Goal: Task Accomplishment & Management: Complete application form

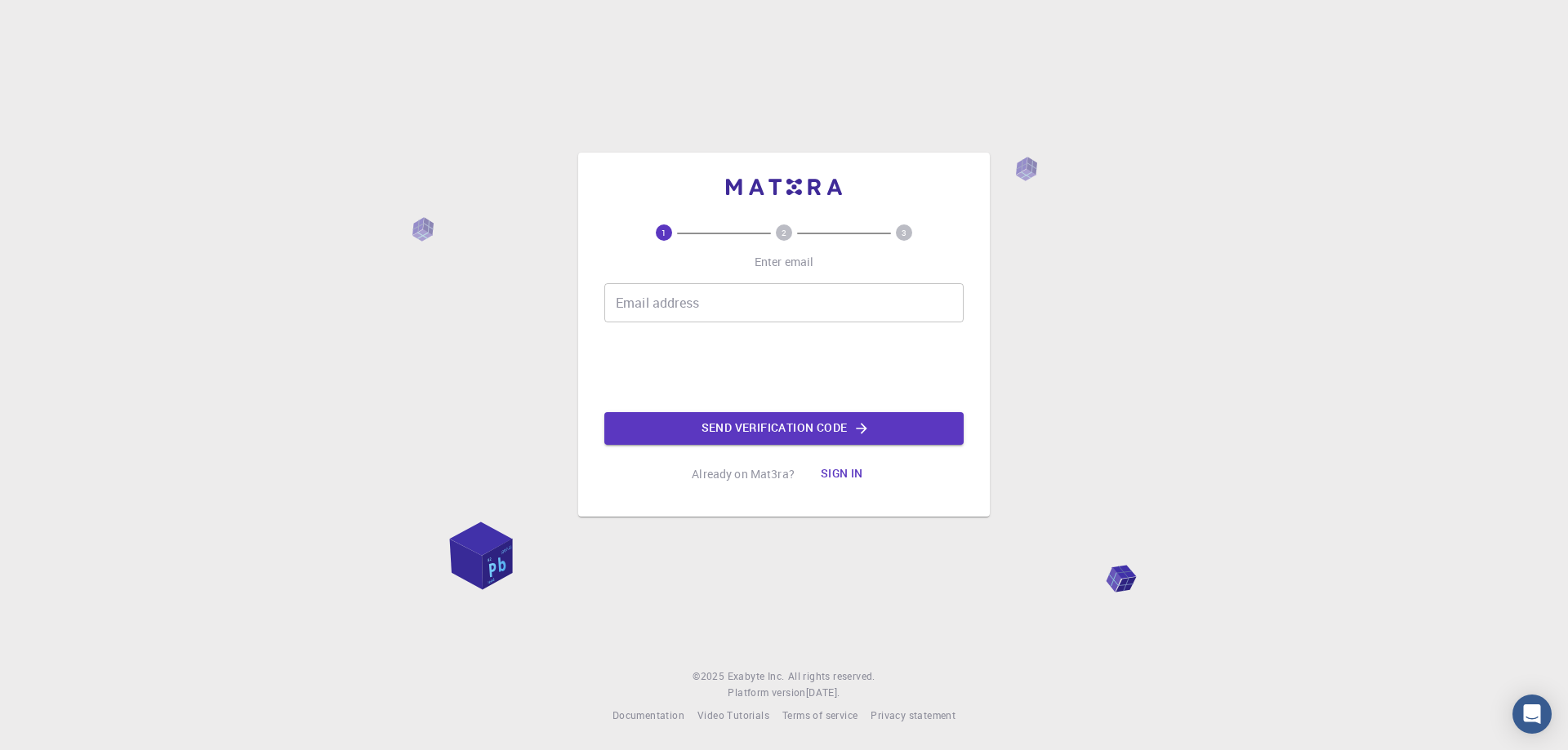
click at [743, 316] on input "Email address" at bounding box center [784, 303] width 359 height 40
type input "[EMAIL_ADDRESS][DOMAIN_NAME]"
click at [727, 435] on button "Send verification code" at bounding box center [784, 428] width 359 height 33
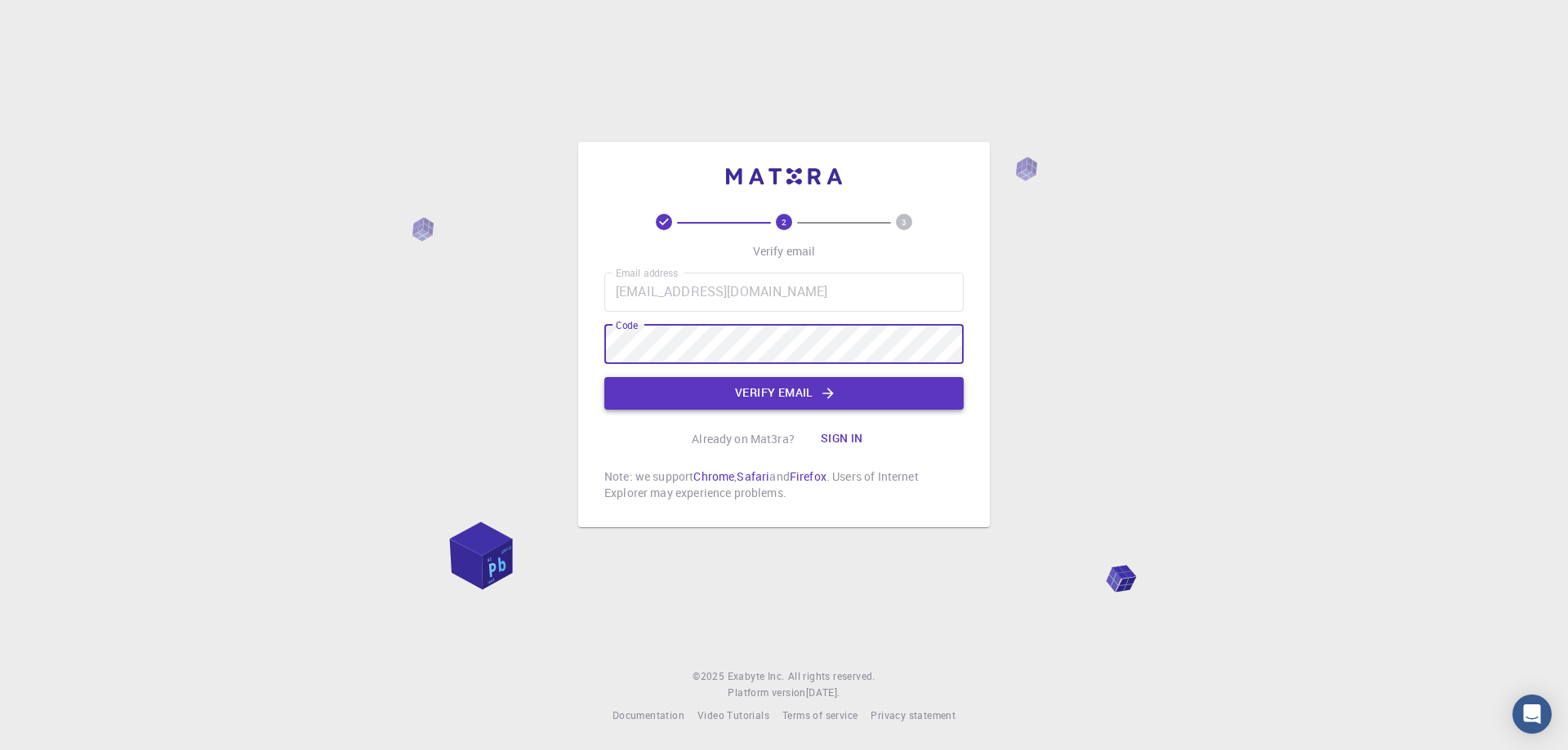
click at [714, 400] on button "Verify email" at bounding box center [784, 393] width 359 height 33
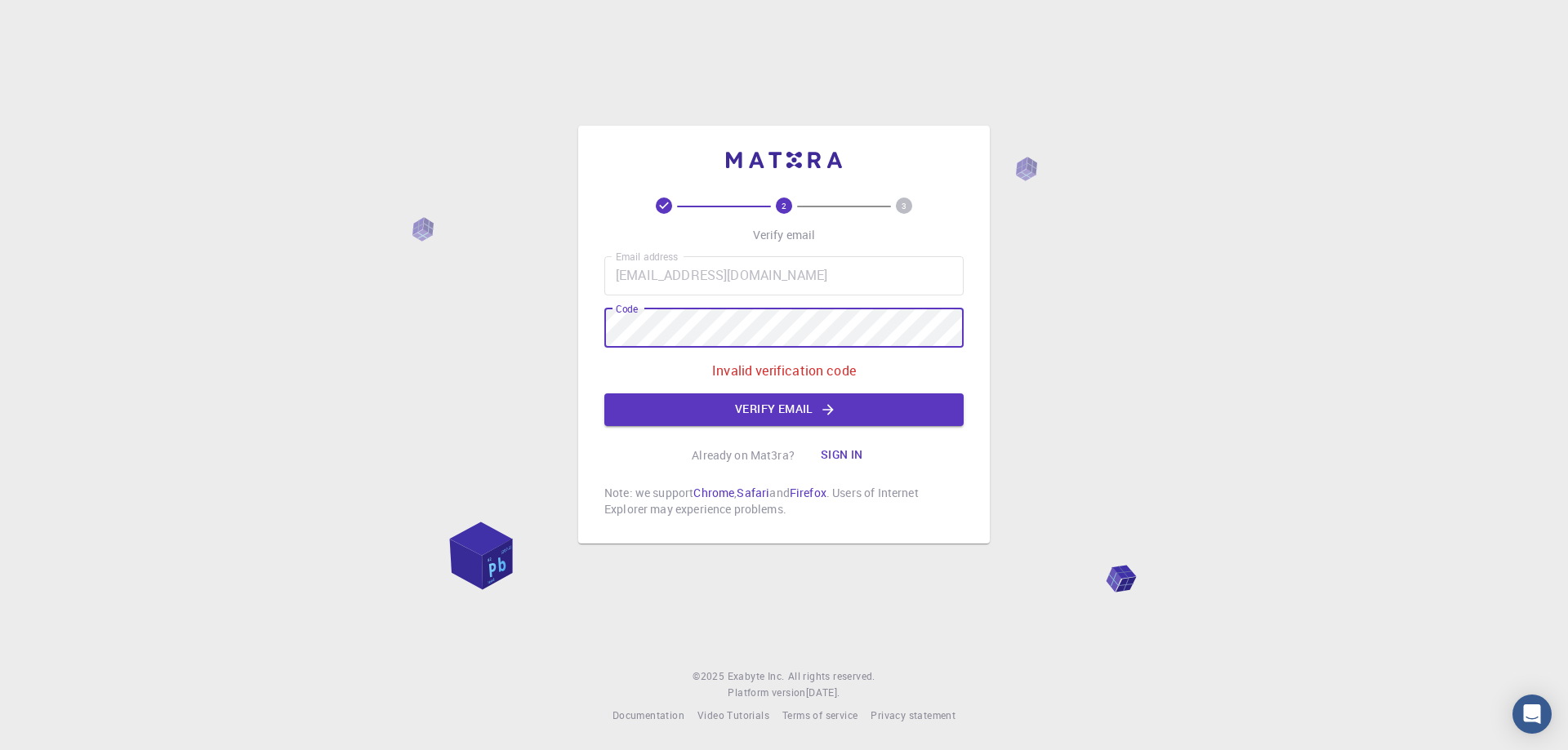
click at [460, 323] on div "2 3 Verify email Email address [EMAIL_ADDRESS][DOMAIN_NAME] Email address Code …" at bounding box center [784, 375] width 1568 height 750
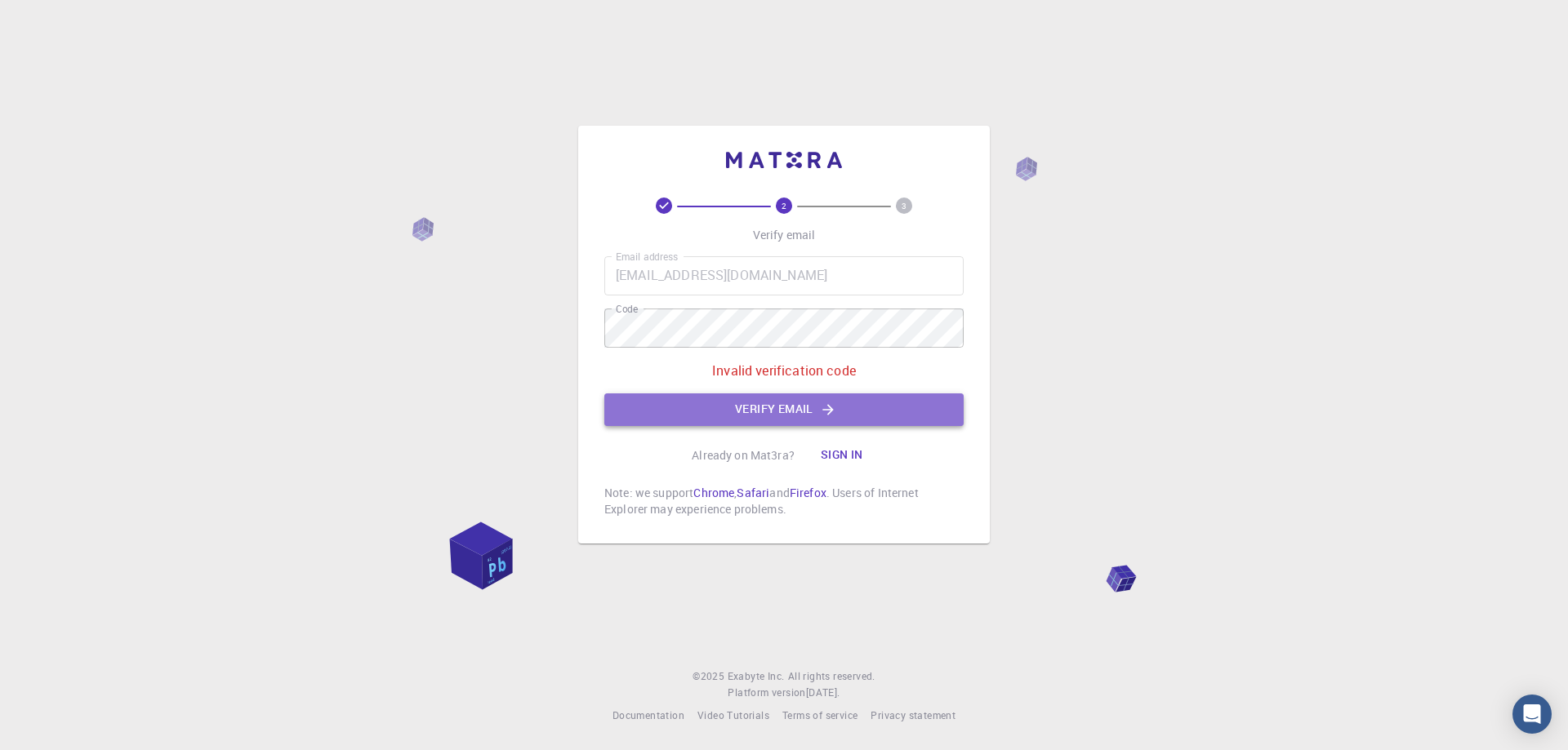
click at [837, 416] on button "Verify email" at bounding box center [784, 410] width 359 height 33
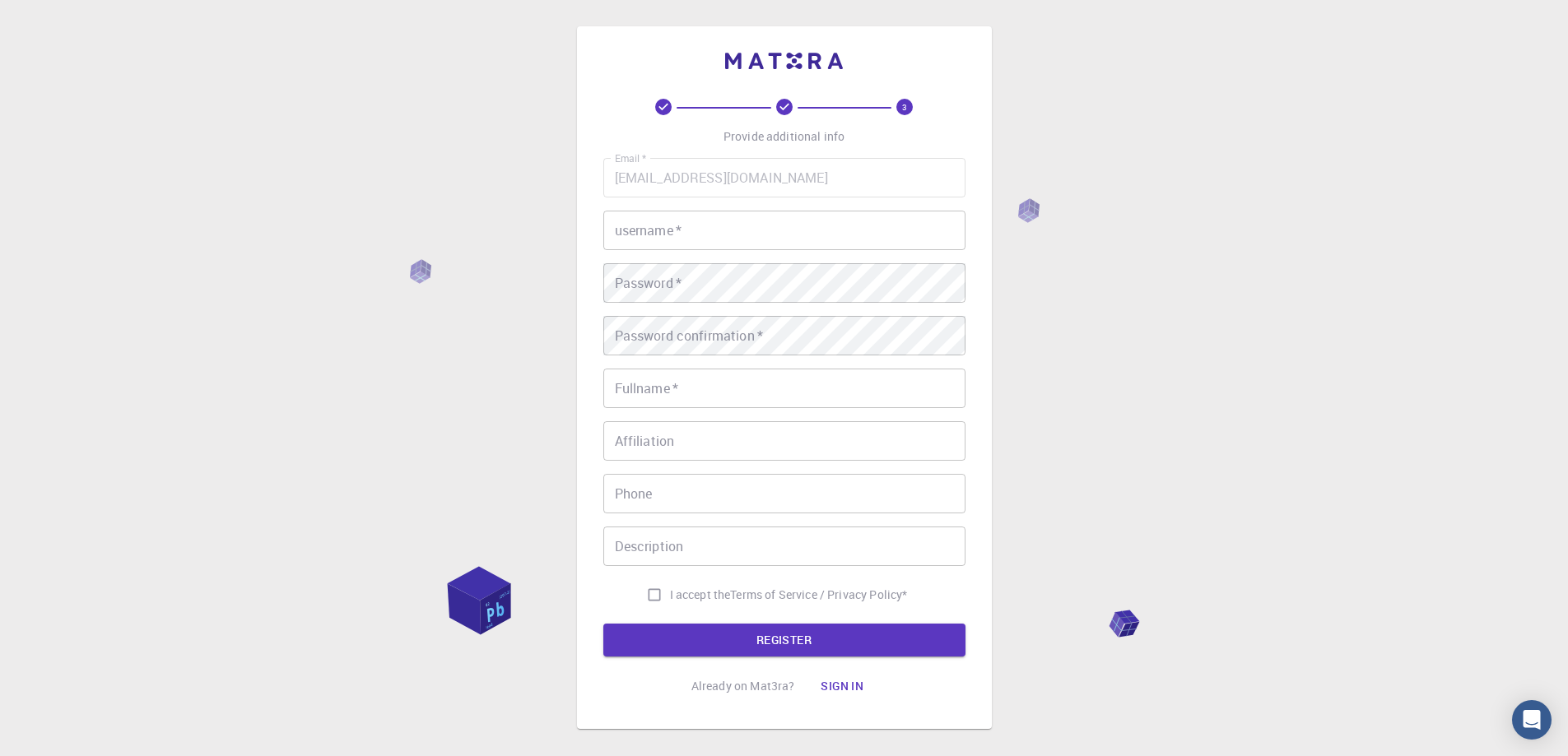
click at [709, 228] on input "username   *" at bounding box center [784, 230] width 362 height 40
type input "Weizen001"
click at [228, 300] on div "3 Provide additional info Email   * [EMAIL_ADDRESS][DOMAIN_NAME] Email   * user…" at bounding box center [784, 419] width 1568 height 838
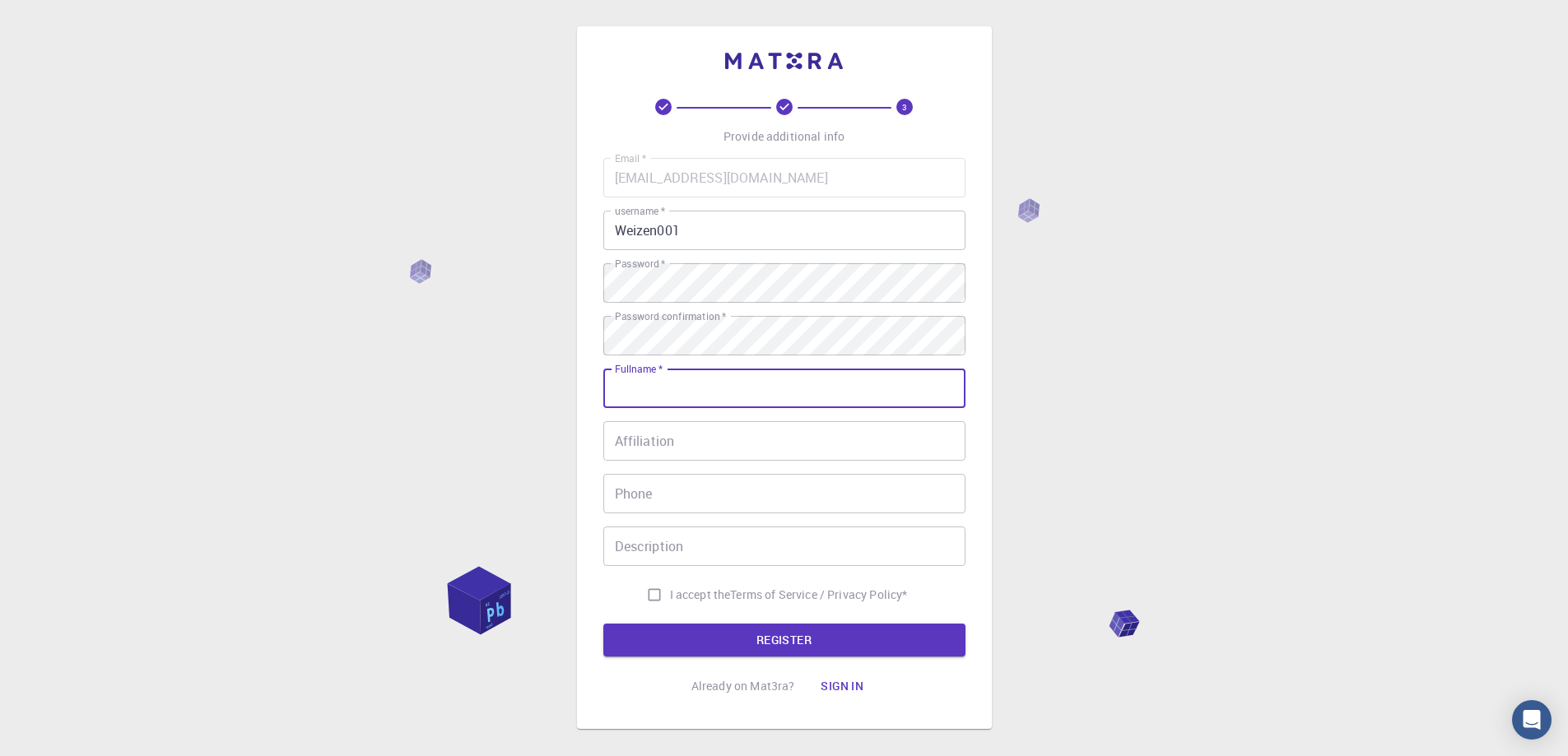
click at [754, 396] on input "Fullname   *" at bounding box center [784, 389] width 362 height 40
type input "W"
type input "Weizen001"
click at [704, 451] on input "Affiliation" at bounding box center [784, 442] width 362 height 40
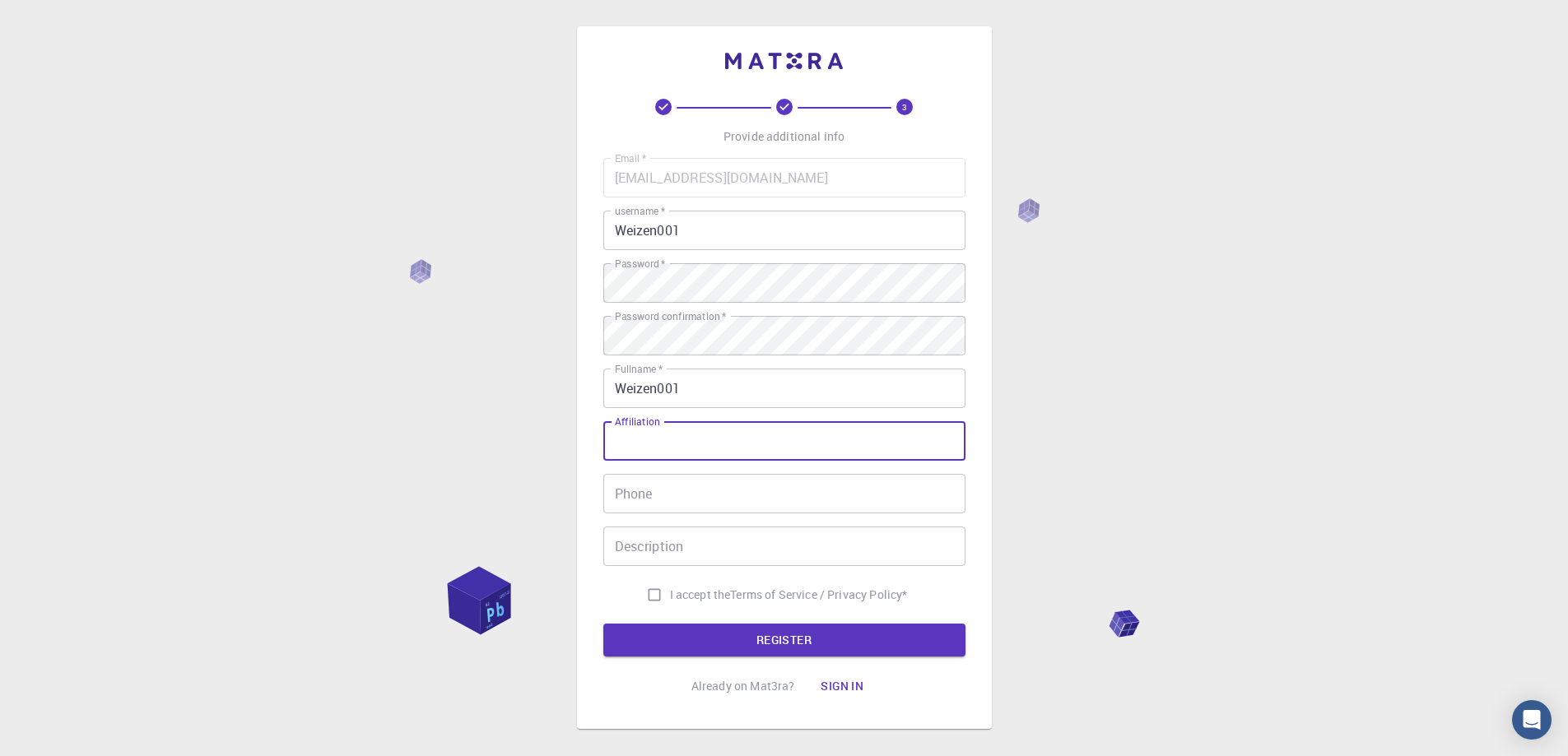
type input "w"
click at [658, 421] on div "Email   * [EMAIL_ADDRESS][DOMAIN_NAME] Email   * username   * Weizen001 usernam…" at bounding box center [784, 384] width 362 height 453
click at [658, 432] on div "Affiliation Affiliation" at bounding box center [784, 442] width 362 height 40
type input "9808707"
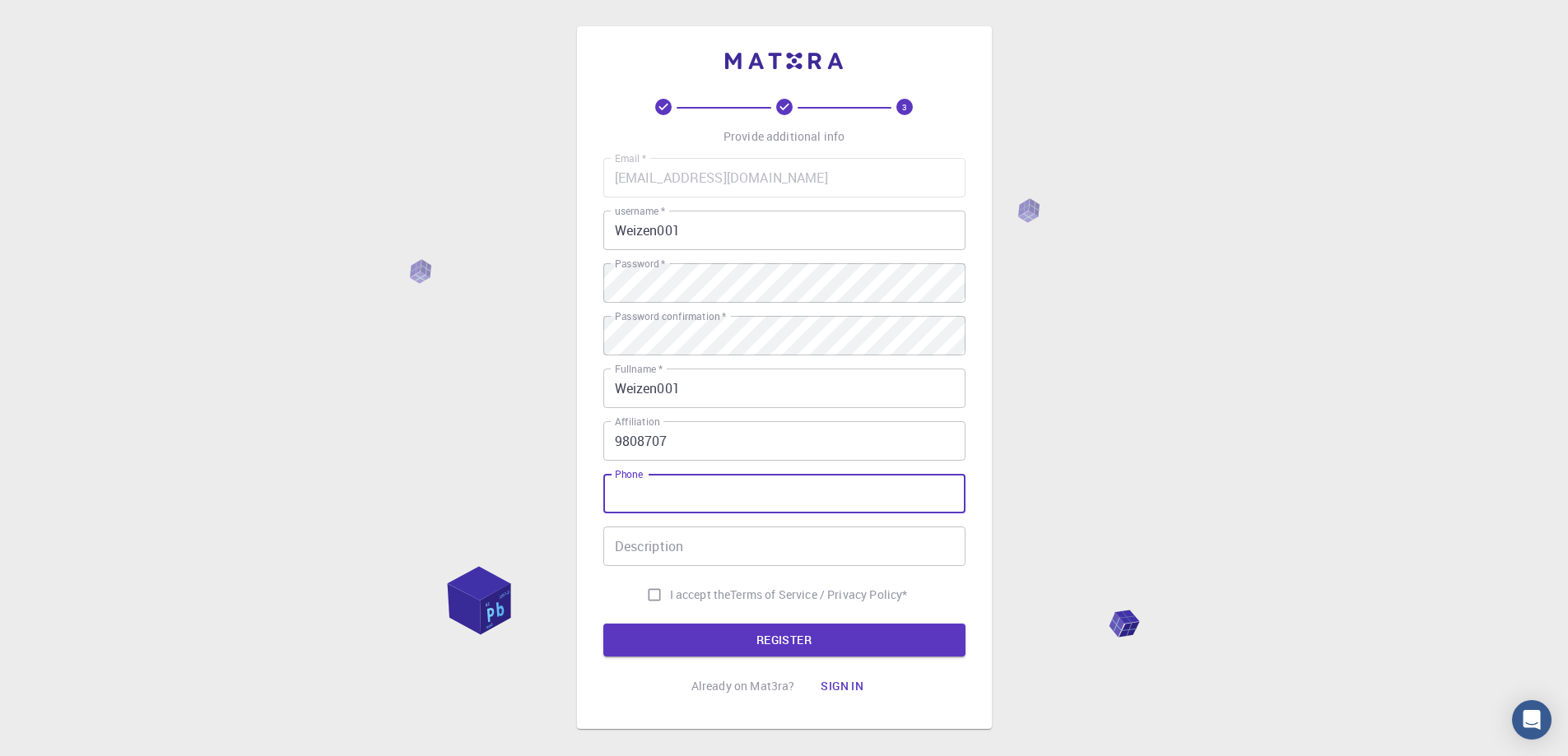
click at [661, 497] on input "Phone" at bounding box center [784, 494] width 362 height 40
type input "0813025546"
click at [606, 563] on input "Description" at bounding box center [784, 547] width 362 height 40
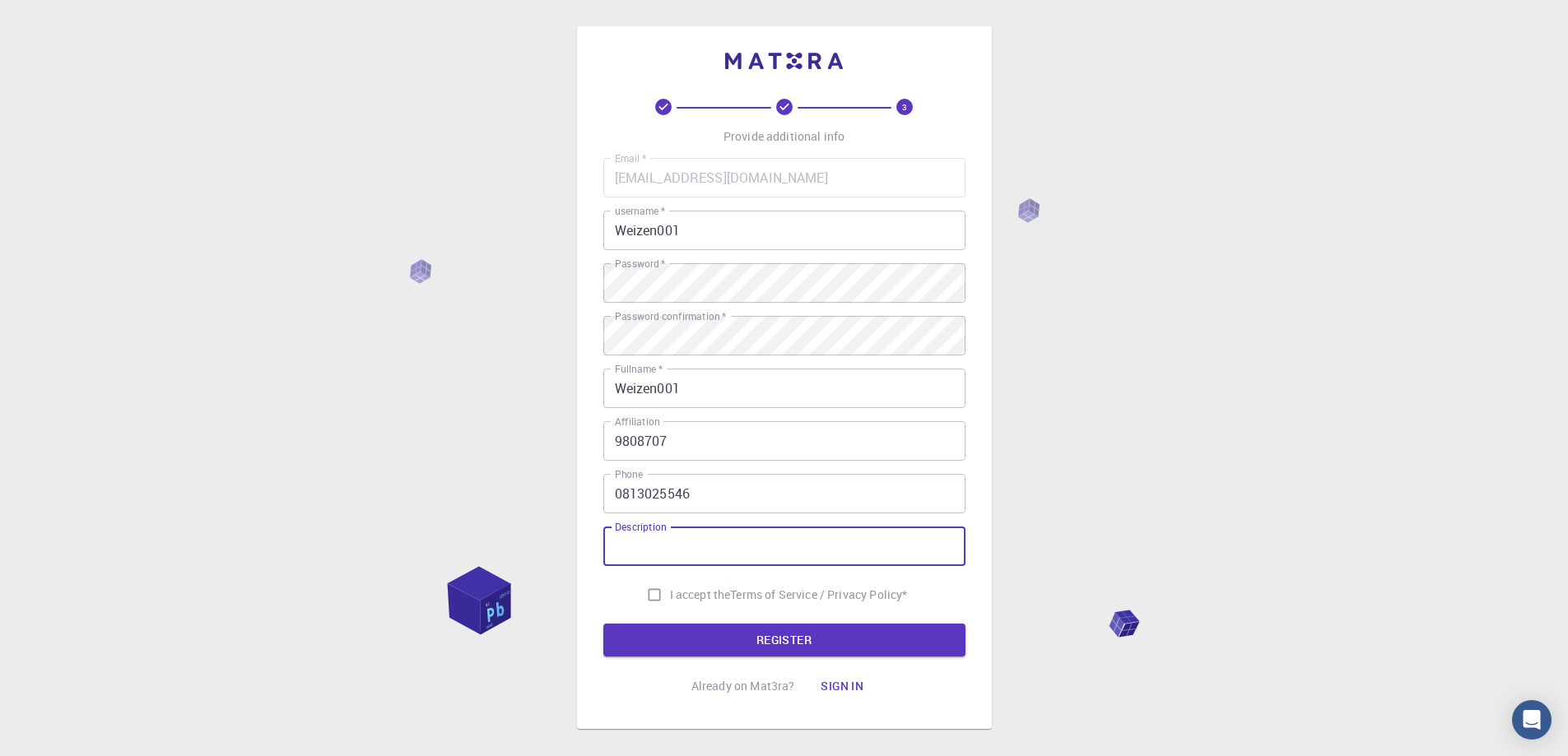
click at [653, 595] on input "I accept the Terms of Service / Privacy Policy *" at bounding box center [653, 594] width 31 height 31
checkbox input "true"
click at [644, 556] on input "Description" at bounding box center [784, 547] width 362 height 40
type input "234242"
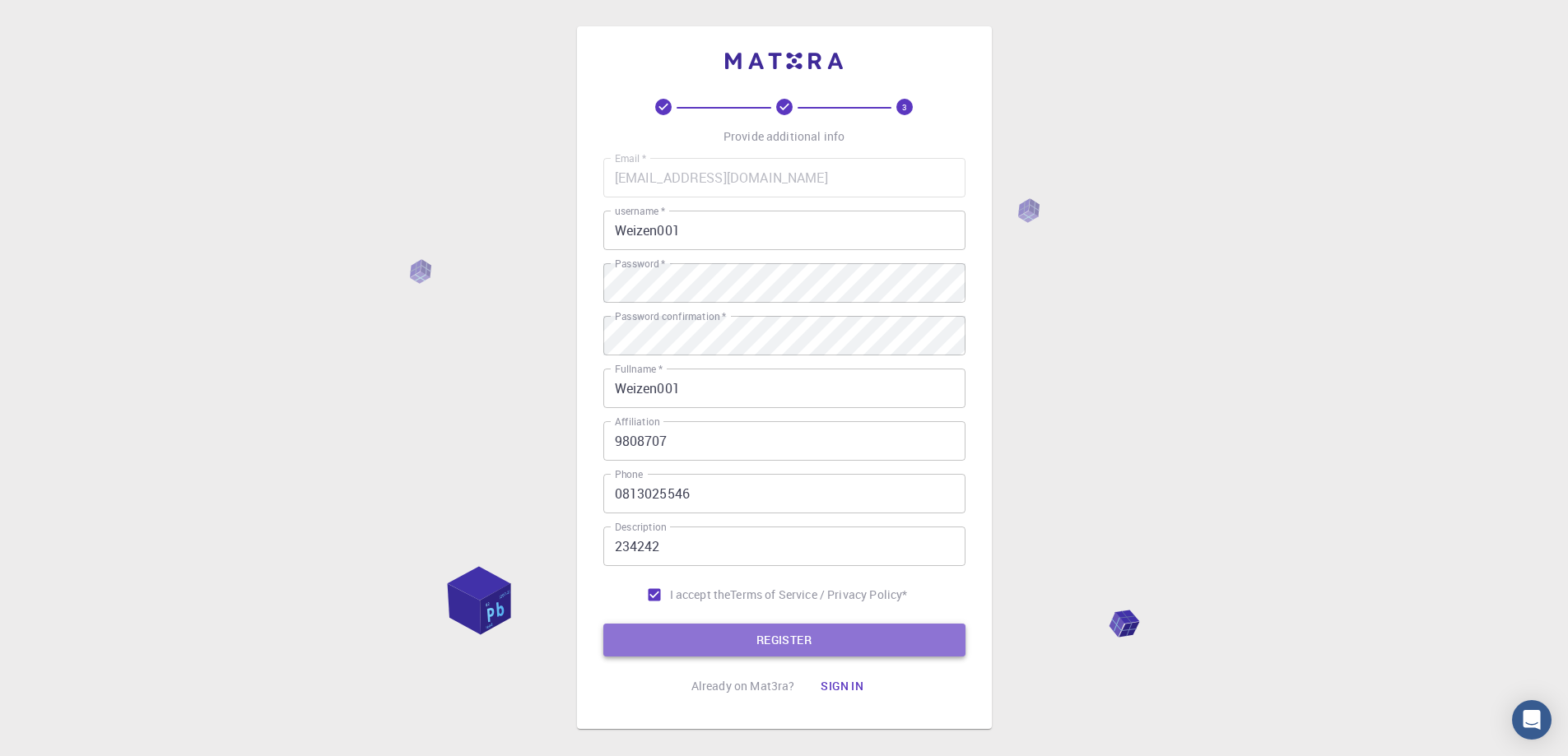
click at [684, 641] on button "REGISTER" at bounding box center [784, 640] width 362 height 33
